Goal: Task Accomplishment & Management: Use online tool/utility

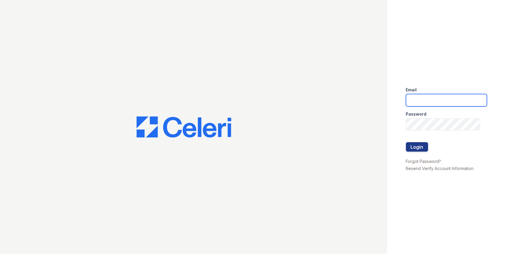
click at [426, 95] on input "email" at bounding box center [446, 100] width 81 height 12
type input "[PERSON_NAME][EMAIL_ADDRESS][PERSON_NAME][DOMAIN_NAME]"
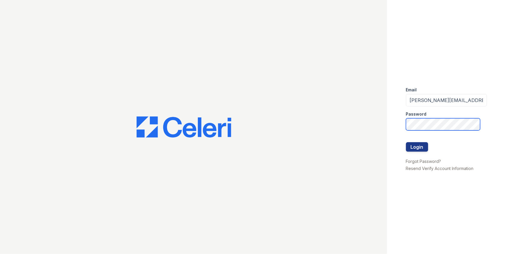
click at [406, 142] on button "Login" at bounding box center [417, 146] width 22 height 9
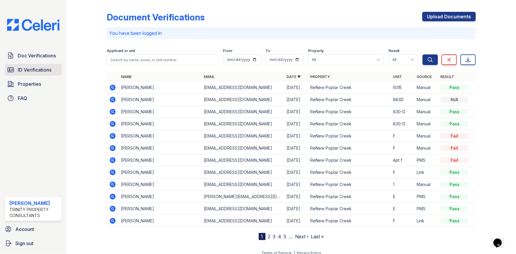
click at [40, 70] on span "ID Verifications" at bounding box center [35, 69] width 34 height 7
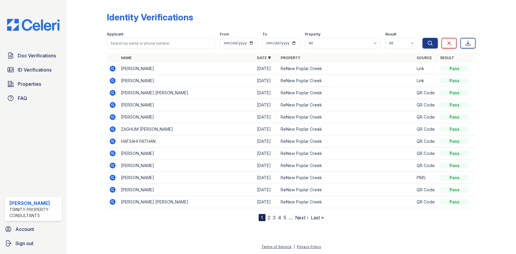
click at [113, 68] on icon at bounding box center [112, 68] width 7 height 7
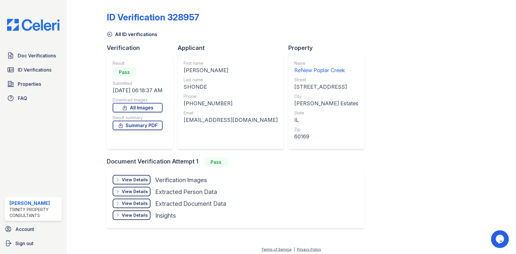
click at [140, 177] on div "View Details" at bounding box center [135, 180] width 26 height 6
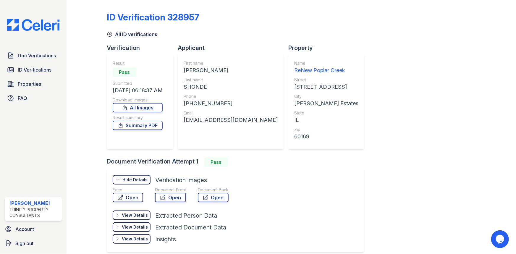
click at [139, 197] on link "Open" at bounding box center [128, 197] width 30 height 9
click at [169, 200] on link "Open" at bounding box center [170, 197] width 31 height 9
click at [37, 59] on link "Doc Verifications" at bounding box center [33, 56] width 57 height 12
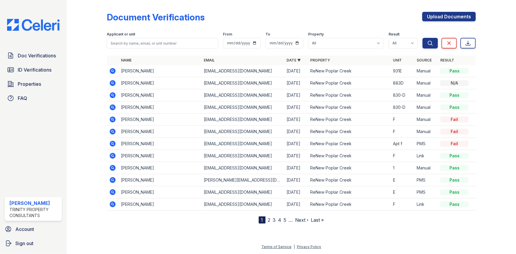
drag, startPoint x: 159, startPoint y: 204, endPoint x: 112, endPoint y: 70, distance: 142.0
click at [112, 70] on tbody "[PERSON_NAME] [EMAIL_ADDRESS][DOMAIN_NAME] [DATE] ReNew Poplar Creek 931E Manua…" at bounding box center [291, 137] width 369 height 145
click at [189, 95] on td "[PERSON_NAME]" at bounding box center [160, 95] width 83 height 12
click at [269, 220] on link "2" at bounding box center [269, 220] width 3 height 6
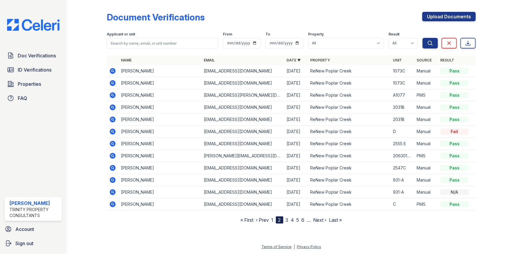
click at [288, 220] on link "3" at bounding box center [286, 220] width 3 height 6
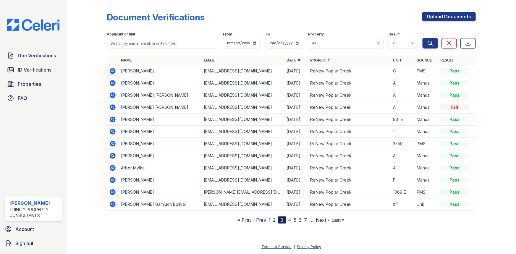
click at [271, 219] on nav "« First ‹ Prev 1 2 3 4 5 6 7 … Next › Last »" at bounding box center [291, 219] width 107 height 7
click at [269, 219] on link "1" at bounding box center [270, 220] width 2 height 6
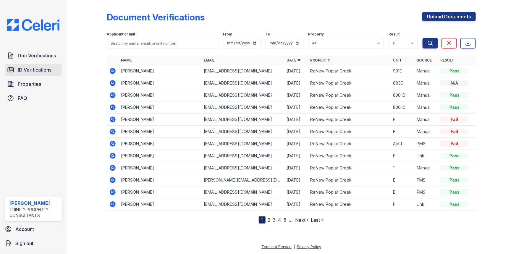
click at [53, 72] on link "ID Verifications" at bounding box center [33, 70] width 57 height 12
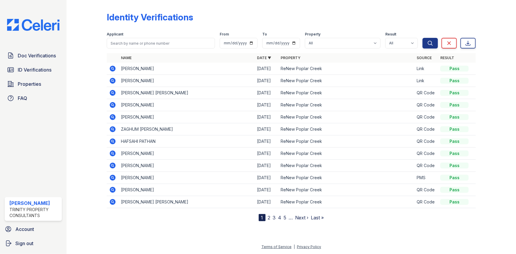
drag, startPoint x: 208, startPoint y: 65, endPoint x: 119, endPoint y: 65, distance: 89.8
click at [119, 65] on td "[PERSON_NAME]" at bounding box center [187, 69] width 136 height 12
copy td "[PERSON_NAME]"
click at [46, 54] on span "Doc Verifications" at bounding box center [37, 55] width 38 height 7
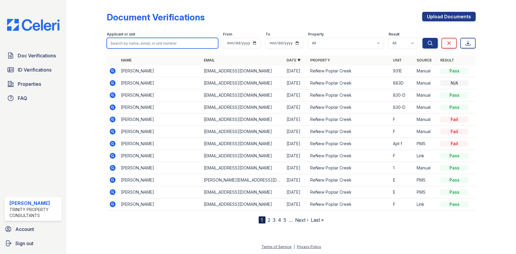
click at [126, 41] on input "search" at bounding box center [162, 43] width 111 height 11
paste input "[PERSON_NAME]"
type input "[PERSON_NAME]"
click at [422, 38] on button "Search" at bounding box center [429, 43] width 15 height 11
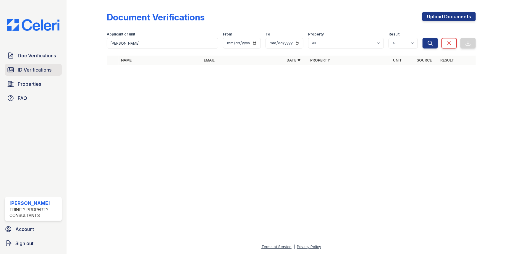
click at [33, 69] on span "ID Verifications" at bounding box center [35, 69] width 34 height 7
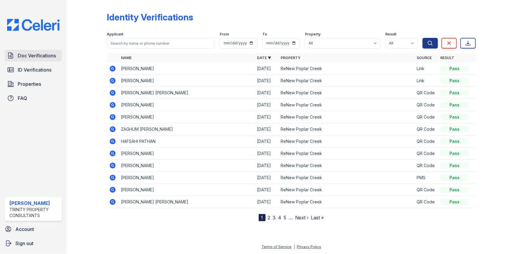
click at [30, 58] on span "Doc Verifications" at bounding box center [37, 55] width 38 height 7
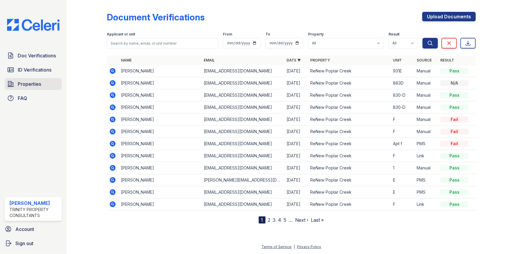
click at [30, 88] on link "Properties" at bounding box center [33, 84] width 57 height 12
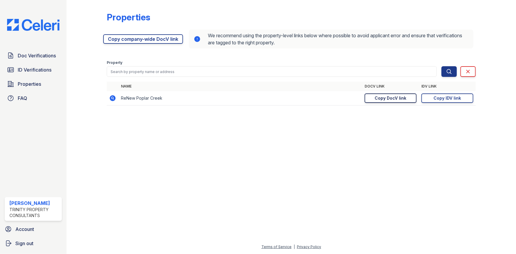
click at [403, 97] on div "Copy DocV link" at bounding box center [391, 98] width 32 height 6
click at [35, 70] on span "ID Verifications" at bounding box center [35, 69] width 34 height 7
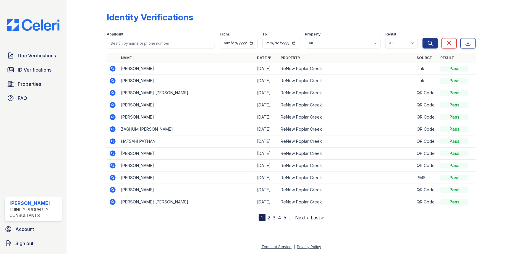
click at [115, 68] on icon at bounding box center [113, 69] width 6 height 6
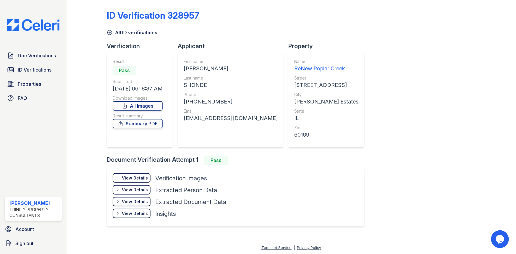
scroll to position [2, 0]
click at [136, 181] on div "View Details Details" at bounding box center [132, 177] width 38 height 9
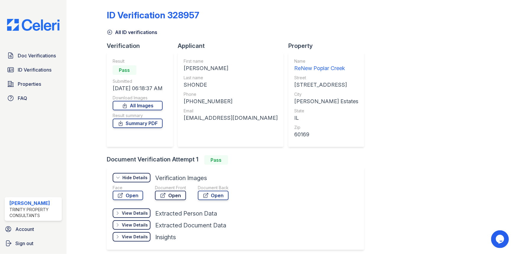
click at [173, 195] on link "Open" at bounding box center [170, 195] width 31 height 9
click at [177, 195] on link "Open" at bounding box center [170, 195] width 31 height 9
click at [213, 194] on link "Open" at bounding box center [213, 195] width 31 height 9
click at [142, 123] on link "Summary PDF" at bounding box center [138, 123] width 50 height 9
